Goal: Information Seeking & Learning: Learn about a topic

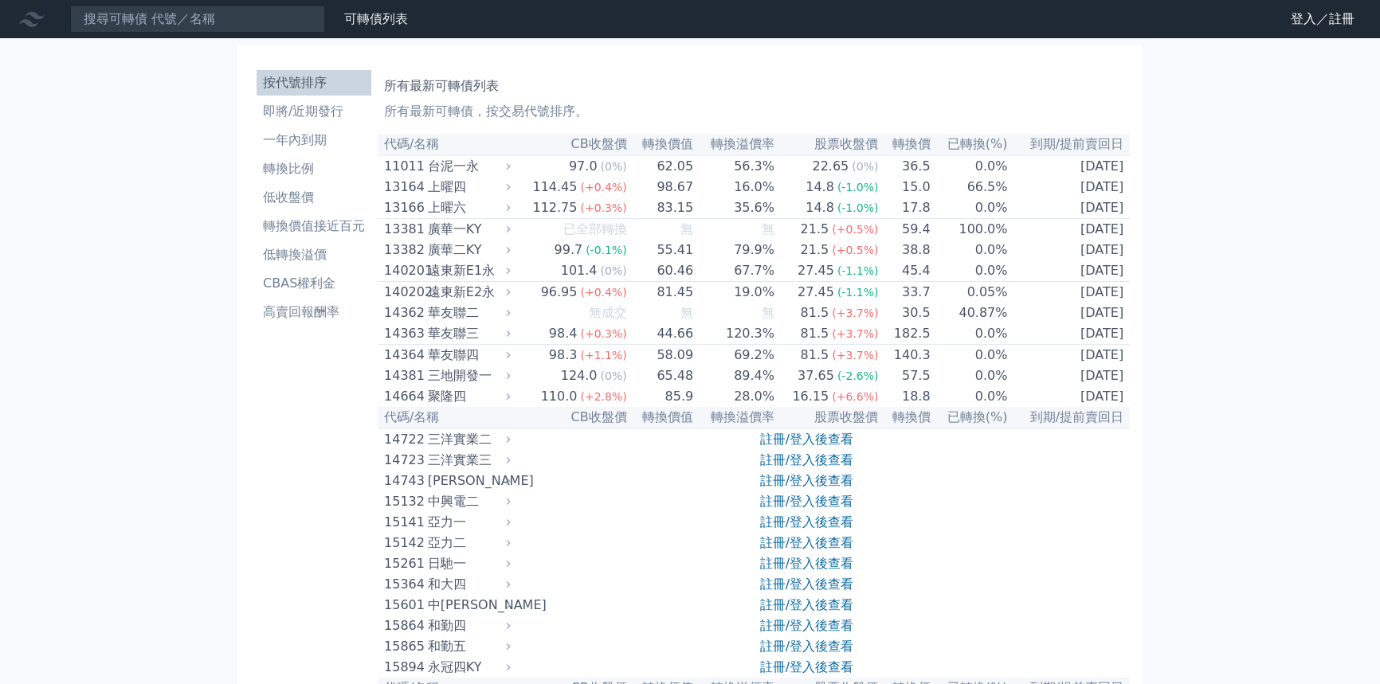
click at [295, 84] on li "按代號排序" at bounding box center [314, 82] width 115 height 19
click at [241, 10] on input at bounding box center [197, 19] width 255 height 27
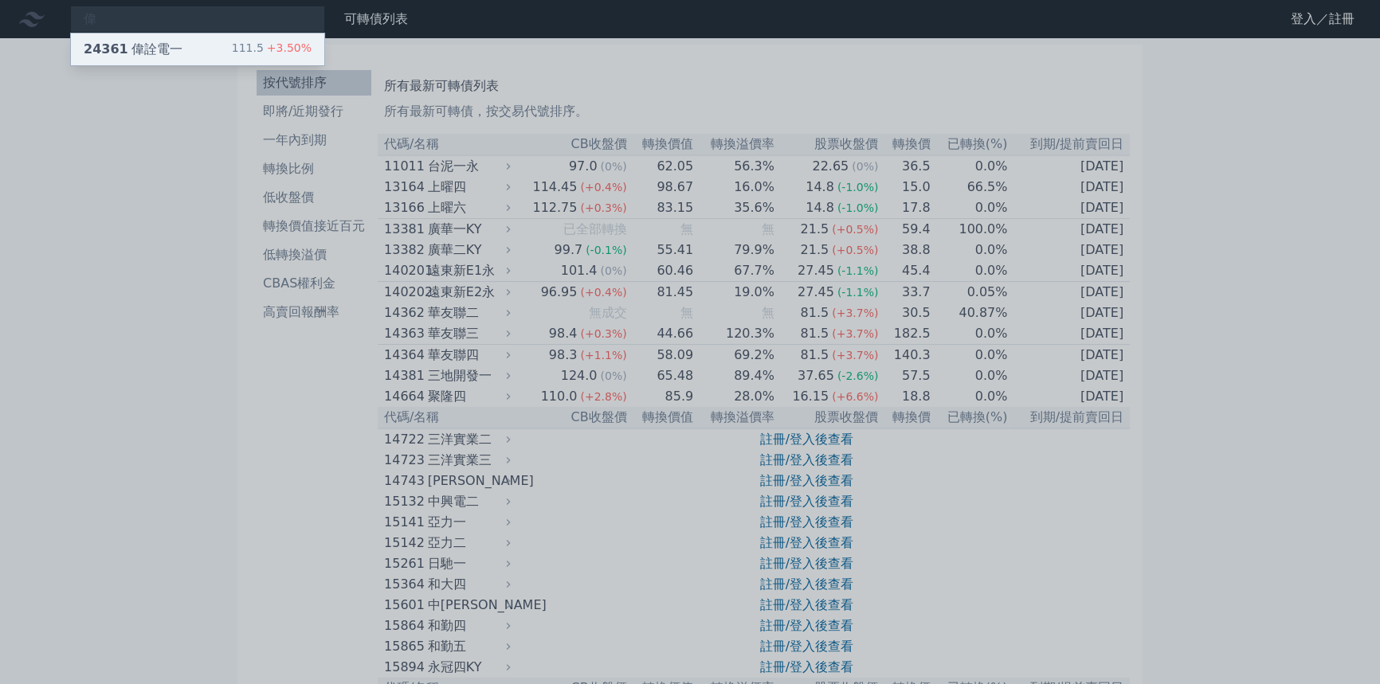
type input "偉"
click at [201, 46] on div "24361 偉詮電一 111.5 +3.50%" at bounding box center [197, 49] width 253 height 32
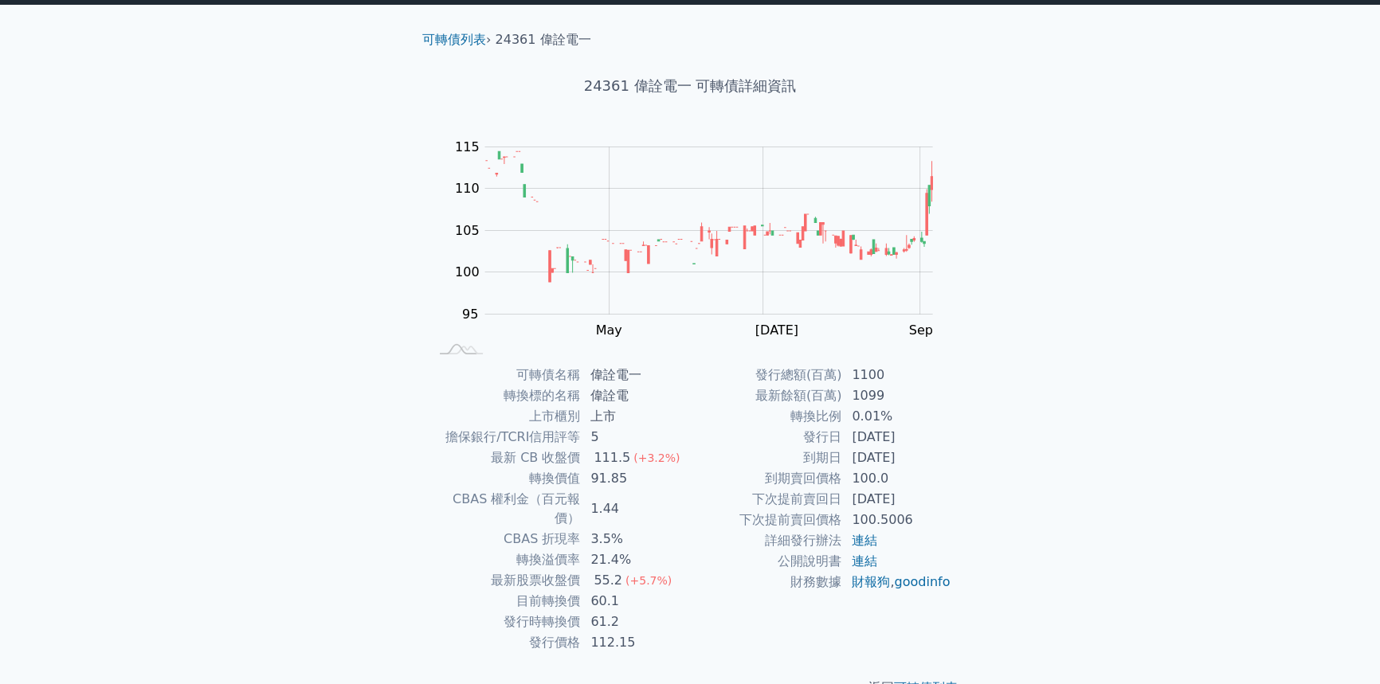
scroll to position [53, 0]
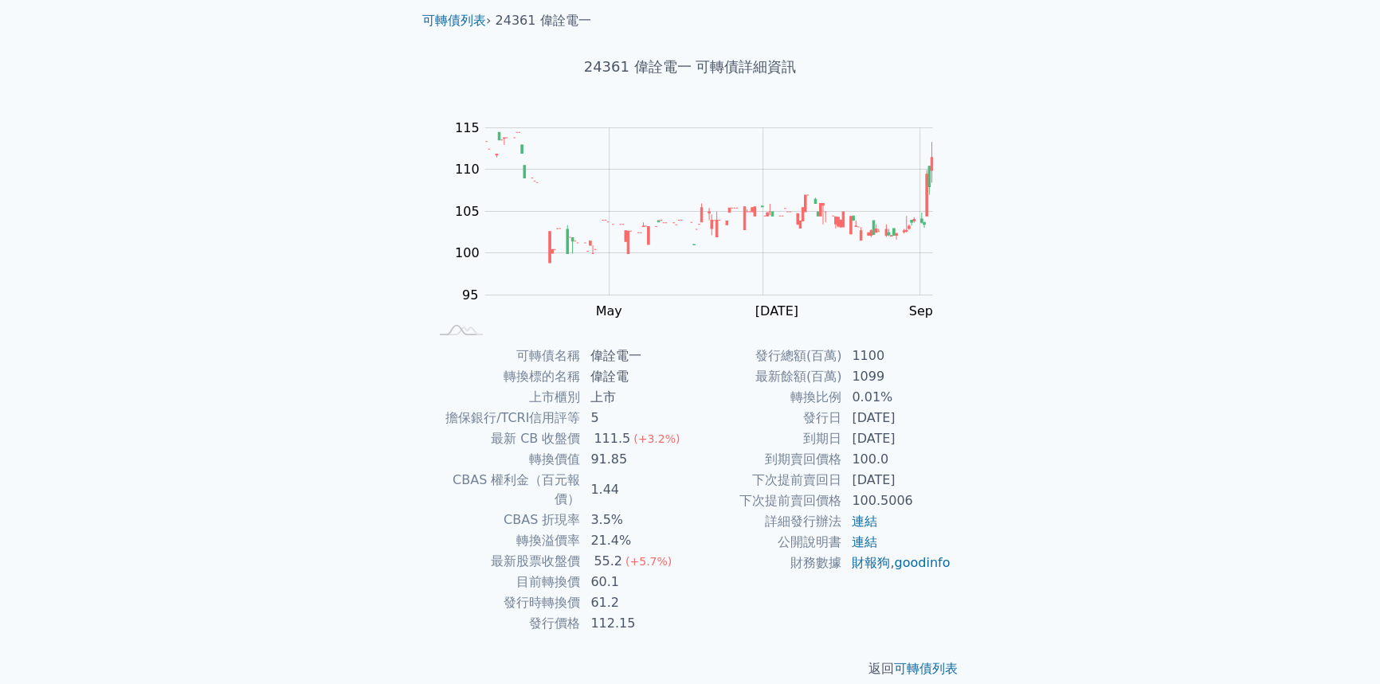
drag, startPoint x: 852, startPoint y: 419, endPoint x: 928, endPoint y: 442, distance: 79.1
click at [928, 442] on tbody "發行總額(百萬) 1100 最新餘額(百萬) 1099 轉換比例 0.01% 發行日 [DATE] 到期日 [DATE] 到期賣回價格 100.0 下次提前賣…" at bounding box center [820, 460] width 261 height 228
click at [928, 442] on td "[DATE]" at bounding box center [896, 439] width 109 height 21
click at [901, 465] on tr "到期賣回價格 100.0" at bounding box center [820, 459] width 261 height 21
click at [901, 465] on td "100.0" at bounding box center [896, 459] width 109 height 21
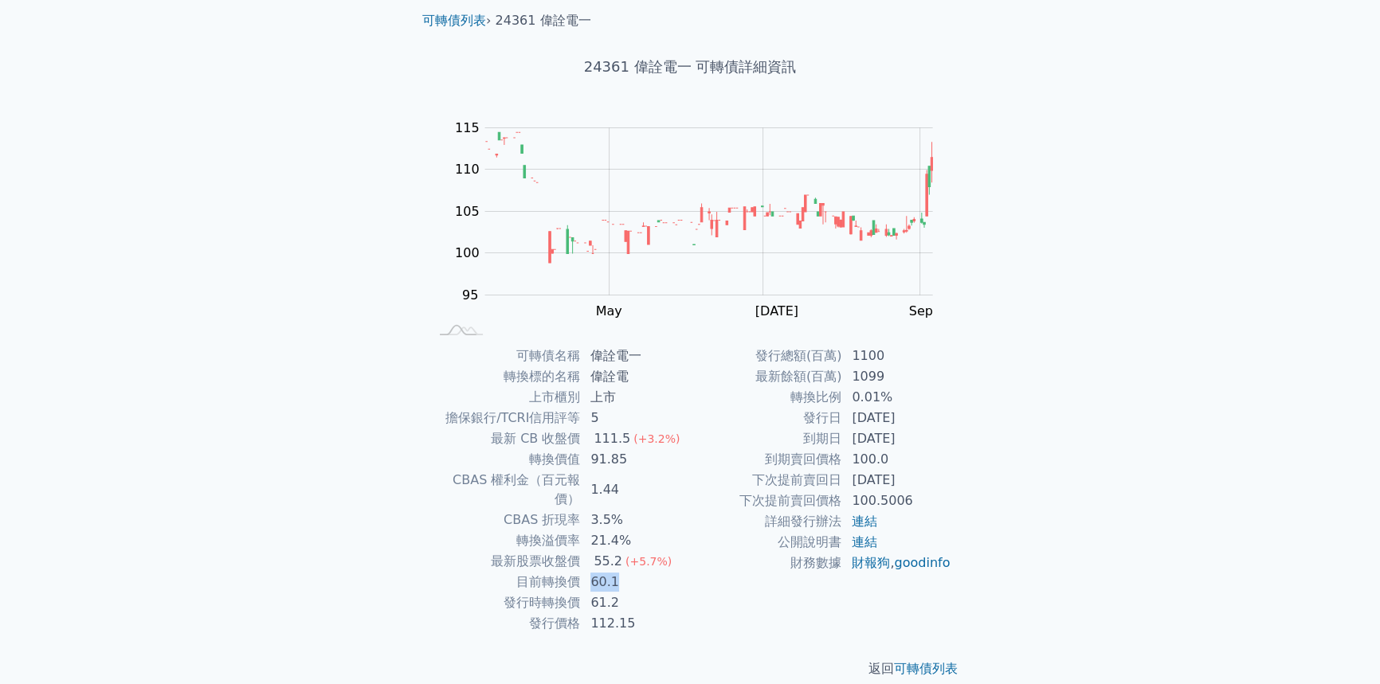
drag, startPoint x: 591, startPoint y: 563, endPoint x: 620, endPoint y: 565, distance: 28.7
click at [620, 572] on td "60.1" at bounding box center [635, 582] width 109 height 21
drag, startPoint x: 591, startPoint y: 581, endPoint x: 621, endPoint y: 581, distance: 29.5
click at [621, 593] on td "61.2" at bounding box center [635, 603] width 109 height 21
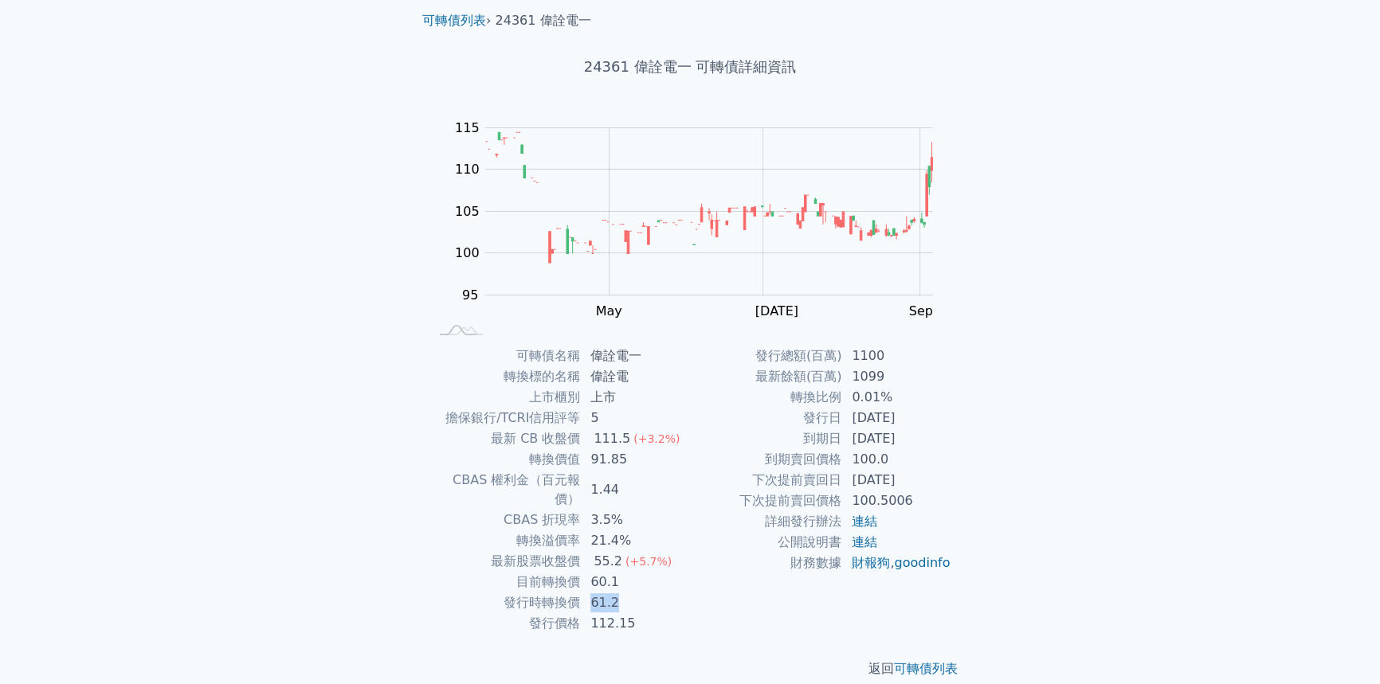
click at [621, 593] on td "61.2" at bounding box center [635, 603] width 109 height 21
drag, startPoint x: 593, startPoint y: 566, endPoint x: 640, endPoint y: 563, distance: 47.1
click at [641, 572] on td "60.1" at bounding box center [635, 582] width 109 height 21
click at [640, 572] on td "60.1" at bounding box center [635, 582] width 109 height 21
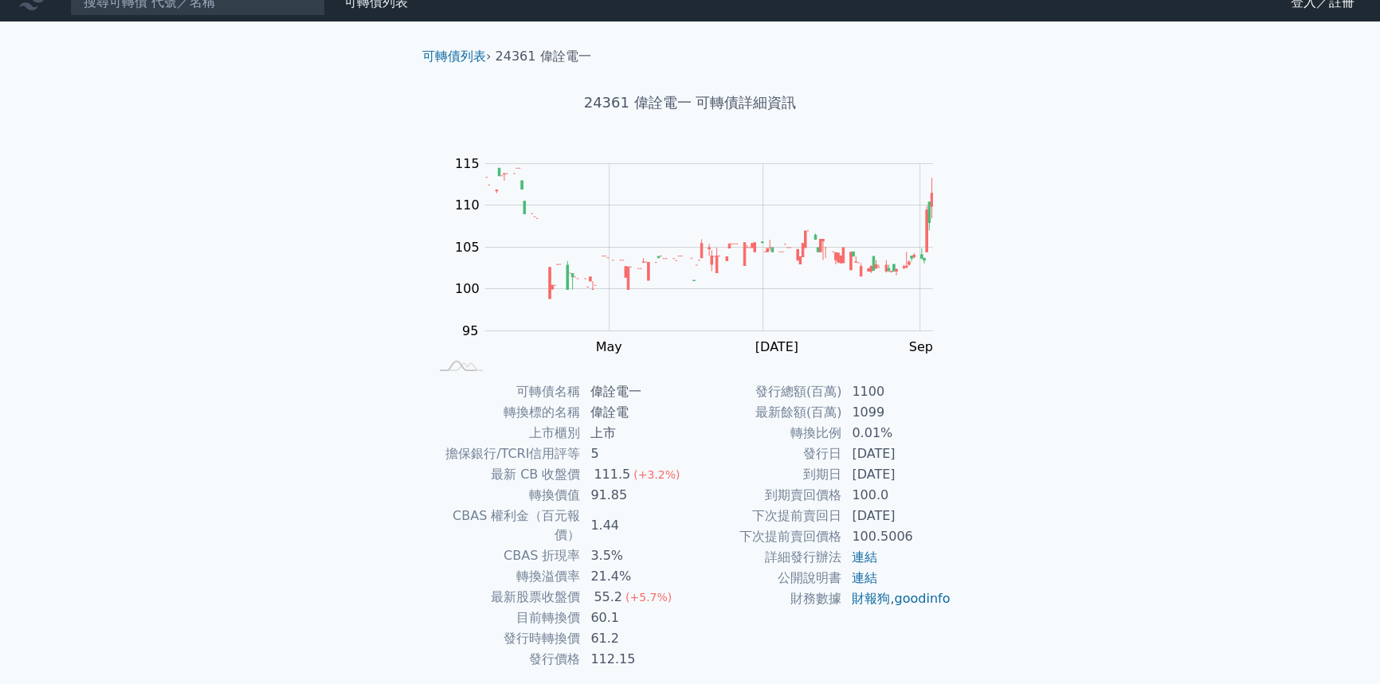
scroll to position [0, 0]
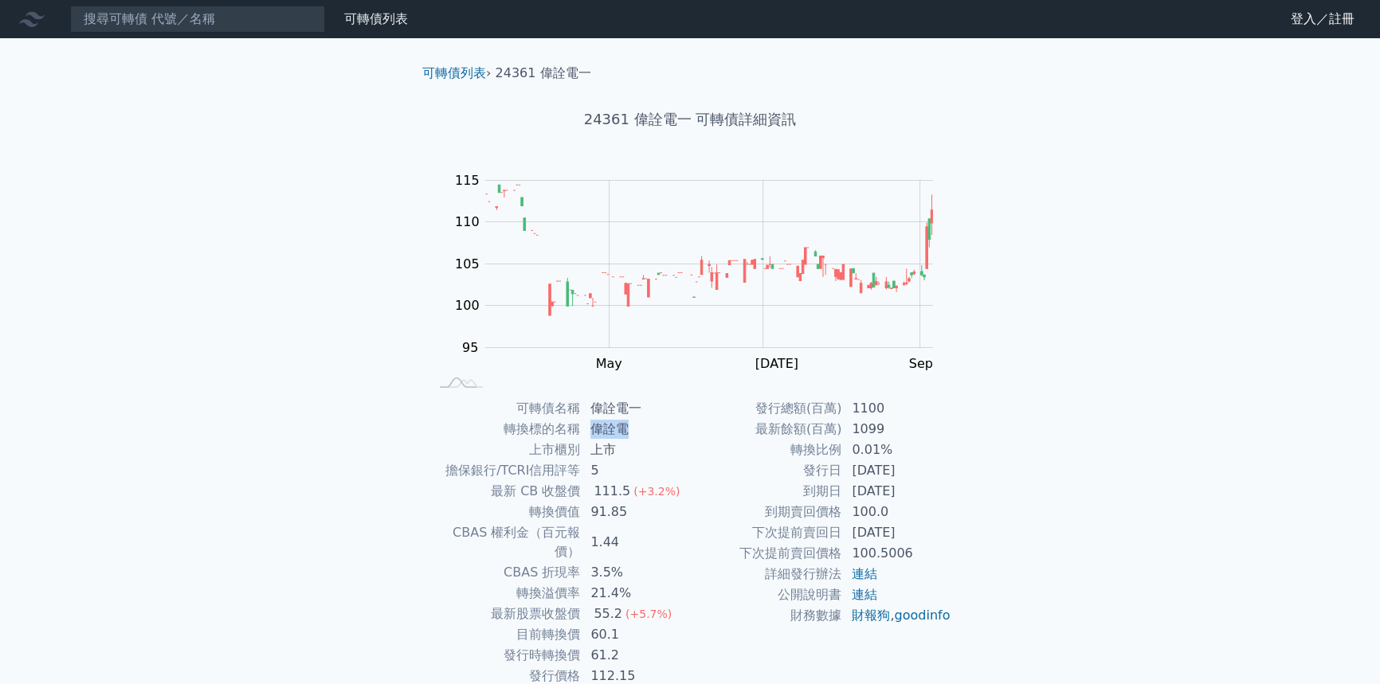
drag, startPoint x: 596, startPoint y: 428, endPoint x: 630, endPoint y: 425, distance: 34.4
click at [630, 425] on td "偉詮電" at bounding box center [635, 429] width 109 height 21
copy td "偉詮電"
click at [480, 492] on td "最新 CB 收盤價" at bounding box center [505, 491] width 152 height 21
